Goal: Obtain resource: Obtain resource

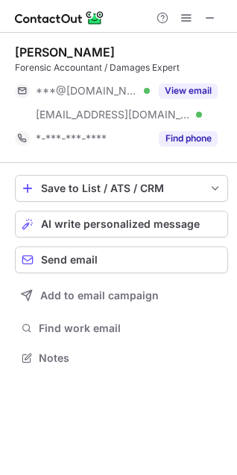
scroll to position [348, 237]
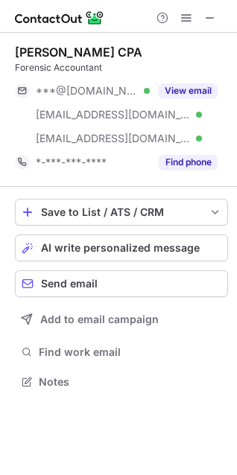
scroll to position [372, 237]
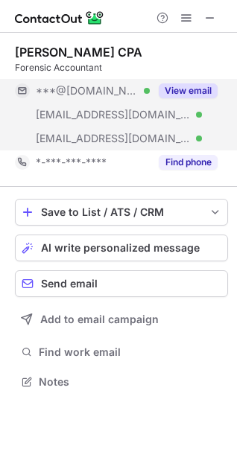
click at [182, 89] on button "View email" at bounding box center [188, 90] width 59 height 15
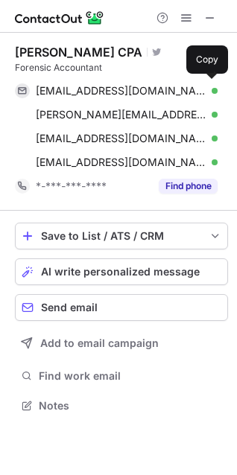
scroll to position [395, 237]
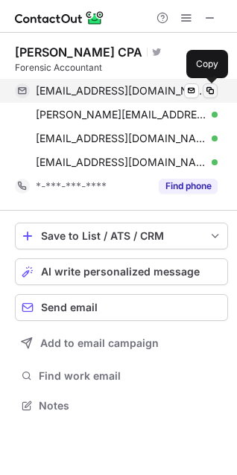
click at [208, 94] on span at bounding box center [210, 91] width 12 height 12
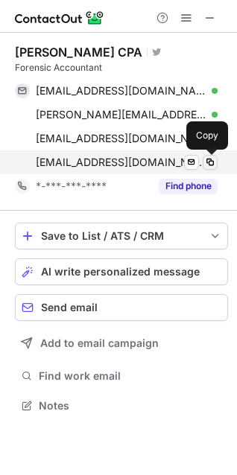
click at [211, 162] on span at bounding box center [210, 162] width 12 height 12
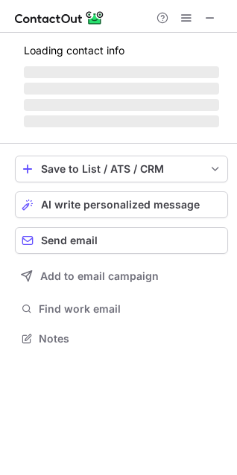
scroll to position [310, 237]
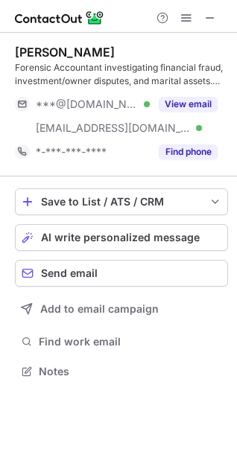
scroll to position [361, 237]
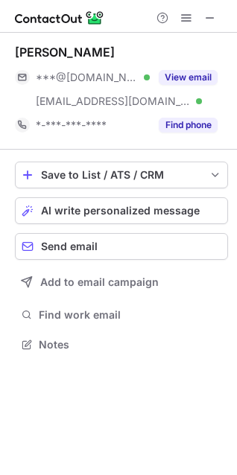
scroll to position [334, 237]
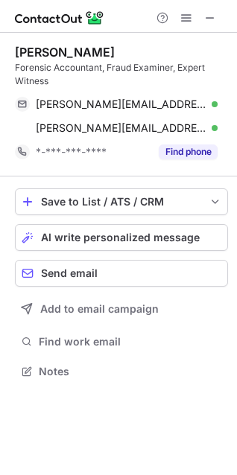
scroll to position [361, 237]
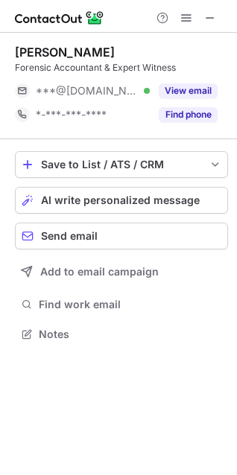
scroll to position [324, 237]
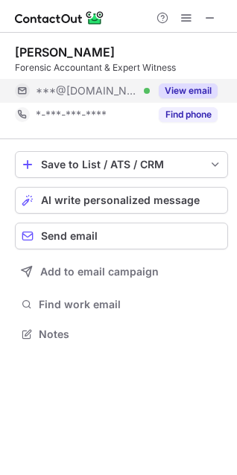
click at [195, 97] on button "View email" at bounding box center [188, 90] width 59 height 15
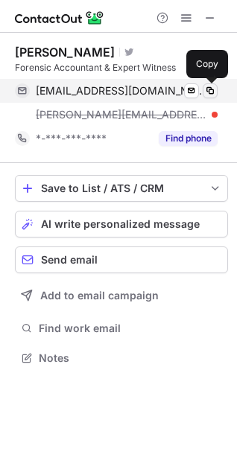
click at [208, 91] on span at bounding box center [210, 91] width 12 height 12
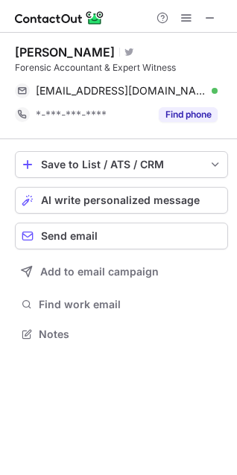
scroll to position [324, 237]
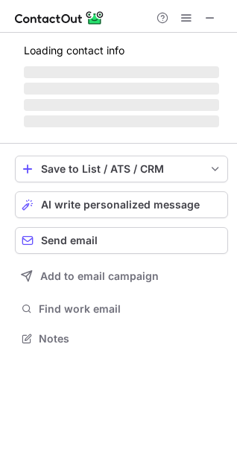
scroll to position [348, 237]
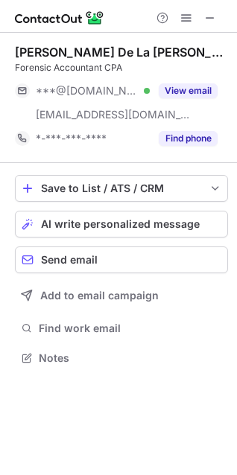
scroll to position [348, 237]
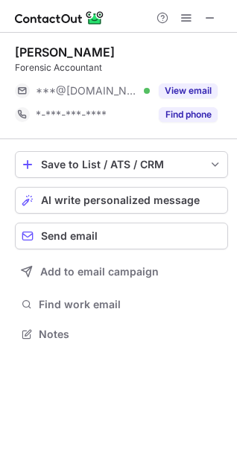
scroll to position [324, 237]
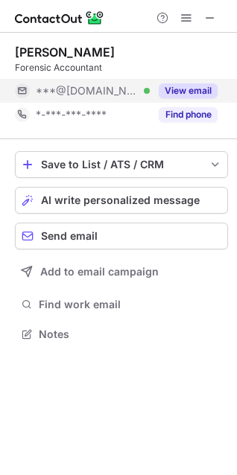
click at [171, 92] on button "View email" at bounding box center [188, 90] width 59 height 15
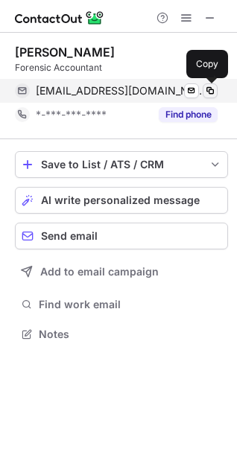
click at [210, 92] on span at bounding box center [210, 91] width 12 height 12
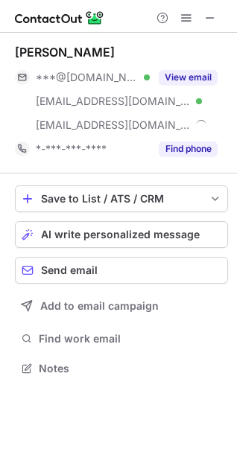
scroll to position [358, 237]
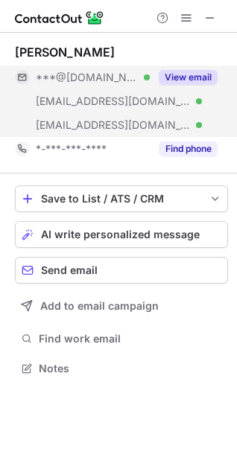
click at [185, 83] on button "View email" at bounding box center [188, 77] width 59 height 15
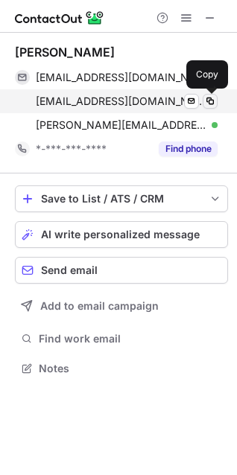
click at [208, 103] on span at bounding box center [210, 101] width 12 height 12
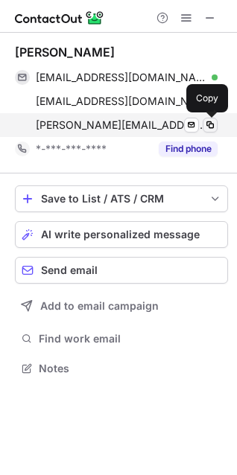
click at [213, 124] on span at bounding box center [210, 125] width 12 height 12
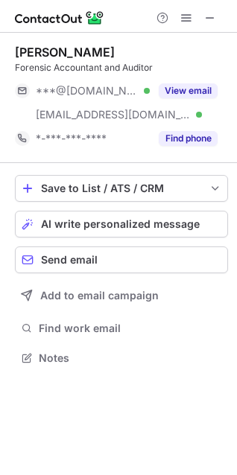
scroll to position [348, 237]
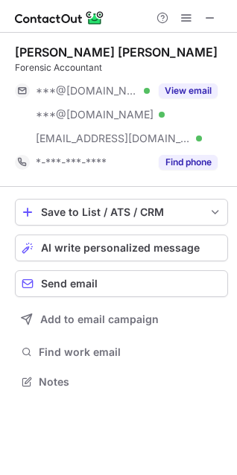
scroll to position [372, 237]
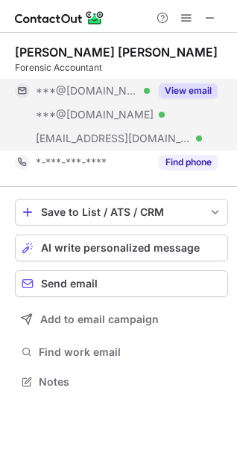
click at [187, 90] on button "View email" at bounding box center [188, 90] width 59 height 15
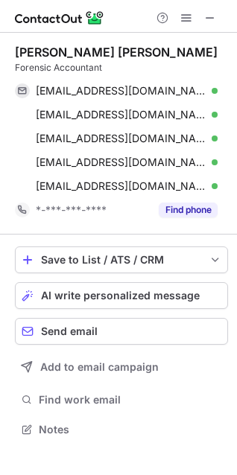
scroll to position [419, 237]
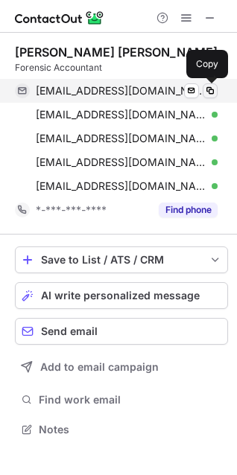
click at [211, 94] on span at bounding box center [210, 91] width 12 height 12
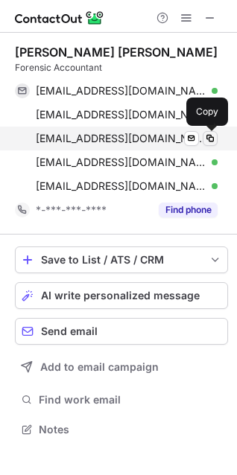
click at [215, 134] on span at bounding box center [210, 139] width 12 height 12
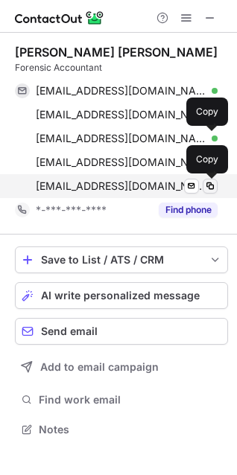
click at [208, 190] on span at bounding box center [210, 186] width 12 height 12
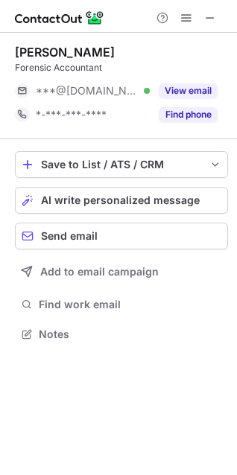
scroll to position [324, 237]
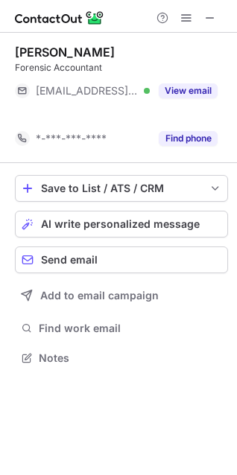
scroll to position [324, 237]
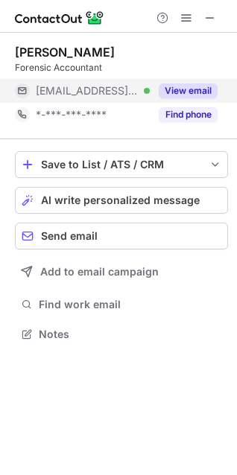
click at [179, 88] on button "View email" at bounding box center [188, 90] width 59 height 15
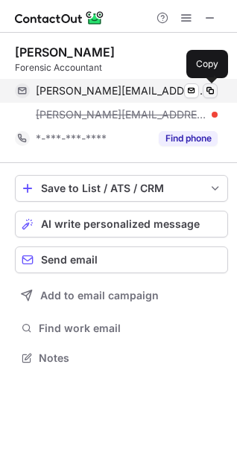
click at [209, 92] on span at bounding box center [210, 91] width 12 height 12
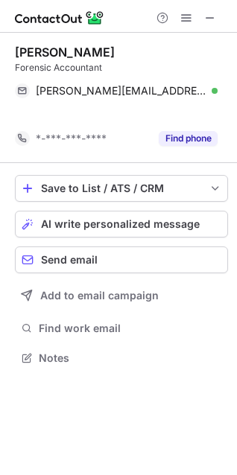
scroll to position [324, 237]
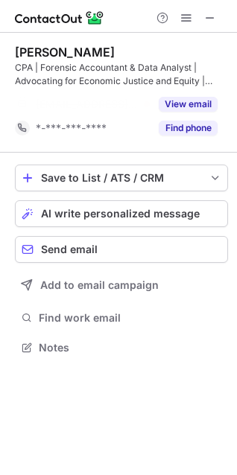
scroll to position [313, 237]
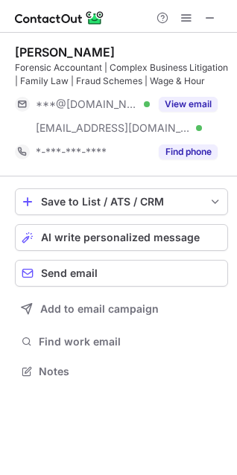
scroll to position [361, 237]
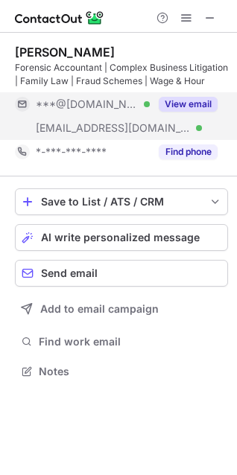
click at [168, 106] on button "View email" at bounding box center [188, 104] width 59 height 15
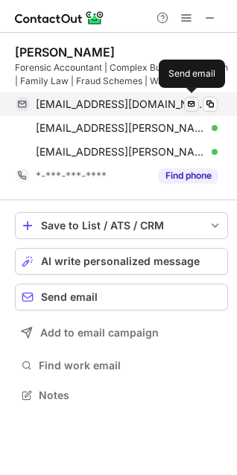
scroll to position [385, 237]
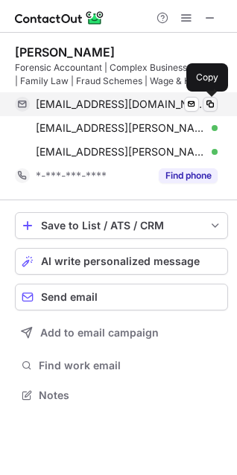
click at [208, 106] on span at bounding box center [210, 104] width 12 height 12
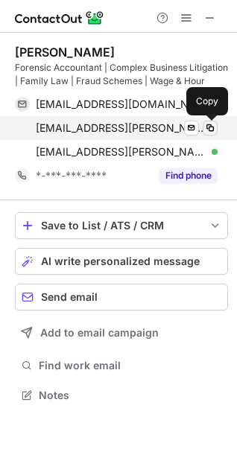
click at [210, 132] on span at bounding box center [210, 128] width 12 height 12
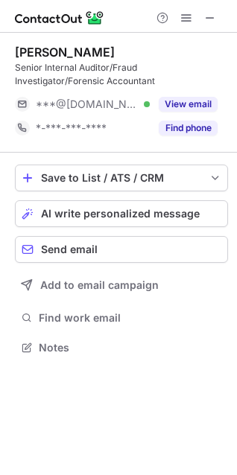
scroll to position [337, 237]
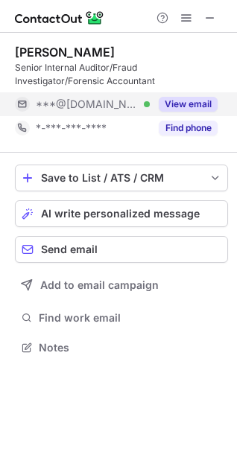
click at [172, 98] on button "View email" at bounding box center [188, 104] width 59 height 15
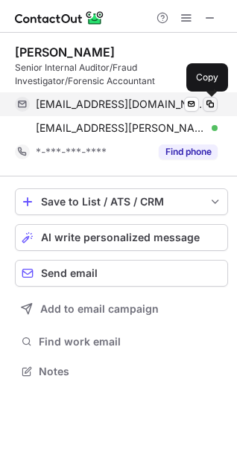
click at [212, 106] on span at bounding box center [210, 104] width 12 height 12
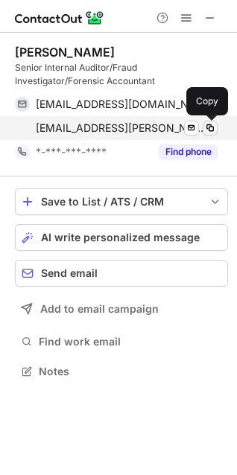
click at [210, 130] on span at bounding box center [210, 128] width 12 height 12
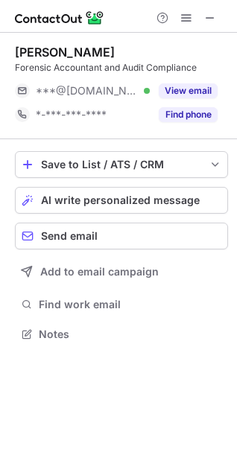
scroll to position [324, 237]
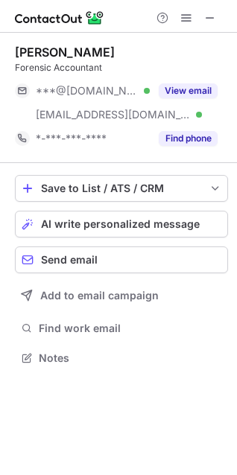
scroll to position [348, 237]
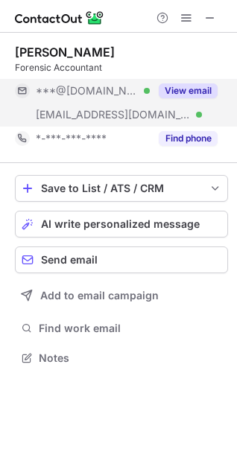
click at [178, 92] on button "View email" at bounding box center [188, 90] width 59 height 15
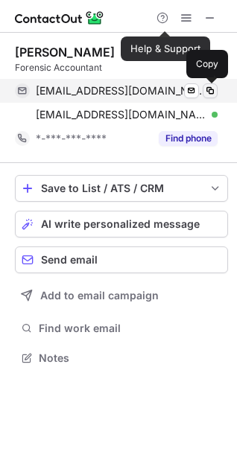
click at [212, 92] on span at bounding box center [210, 91] width 12 height 12
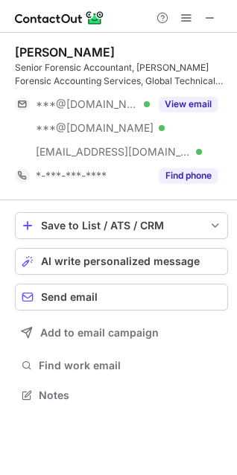
scroll to position [385, 237]
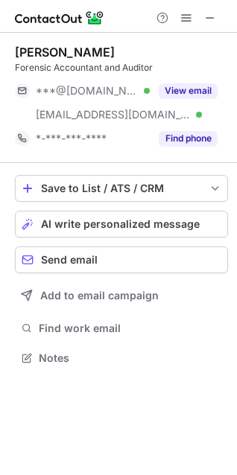
scroll to position [348, 237]
